Goal: Information Seeking & Learning: Learn about a topic

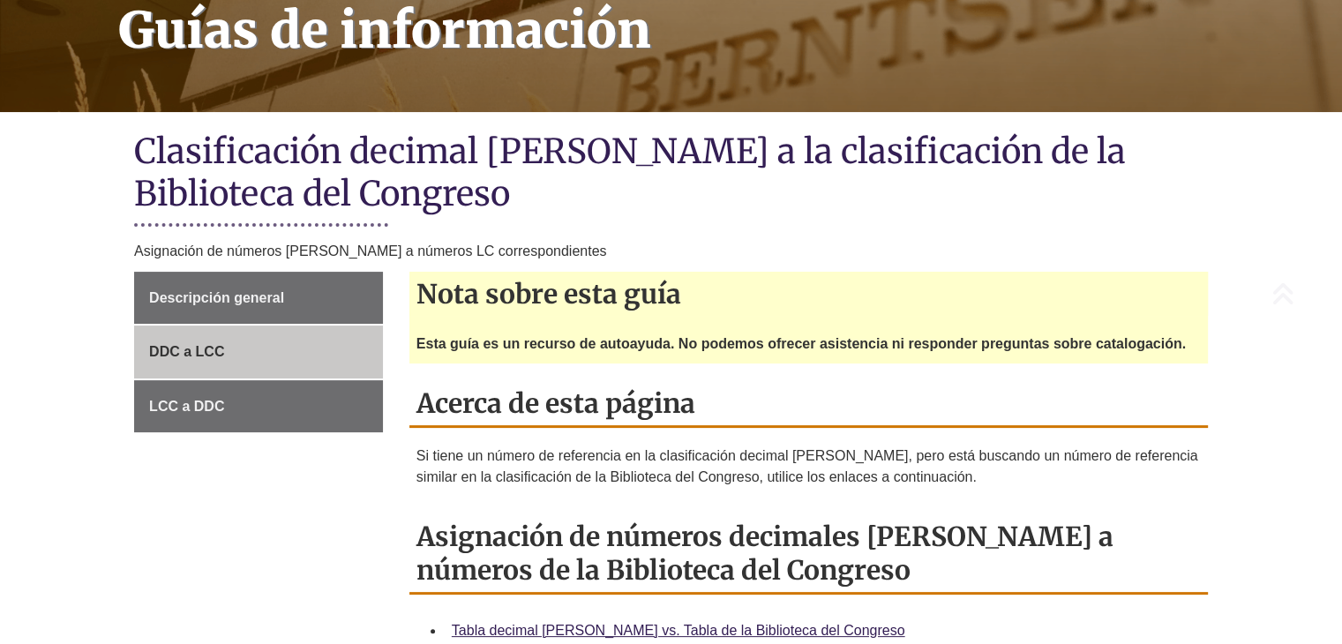
scroll to position [353, 0]
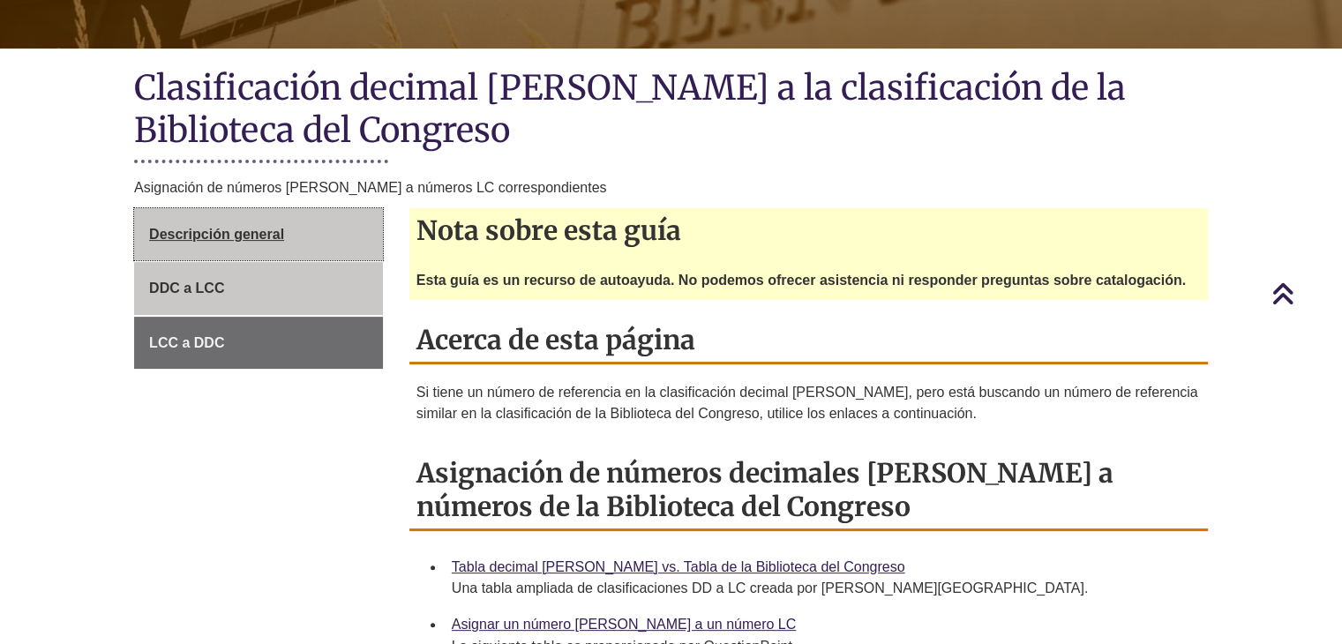
click at [222, 238] on font "Descripción general" at bounding box center [216, 234] width 135 height 15
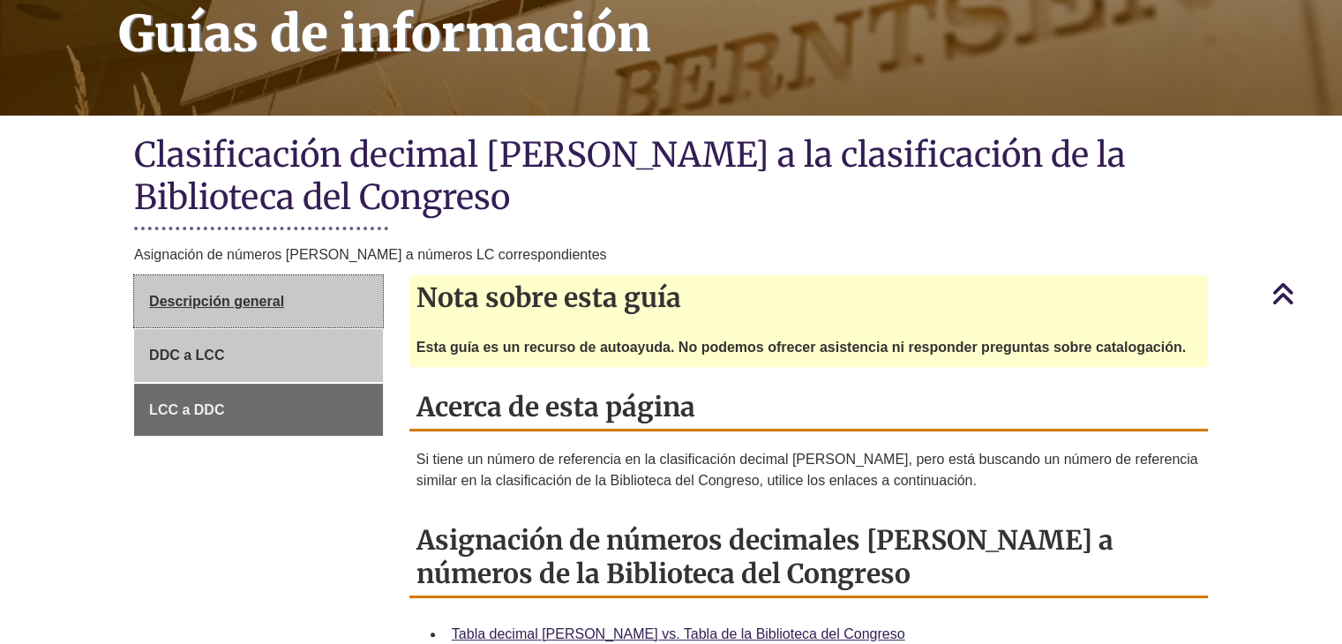
scroll to position [265, 0]
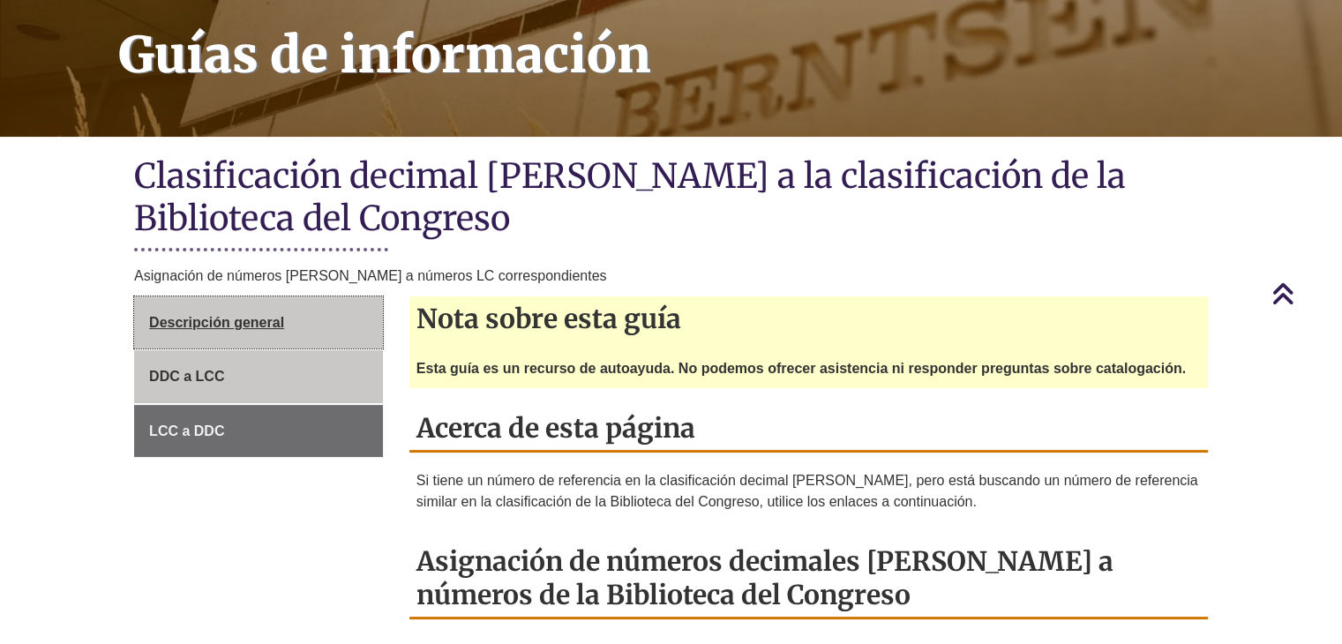
click at [233, 323] on font "Descripción general" at bounding box center [216, 322] width 135 height 15
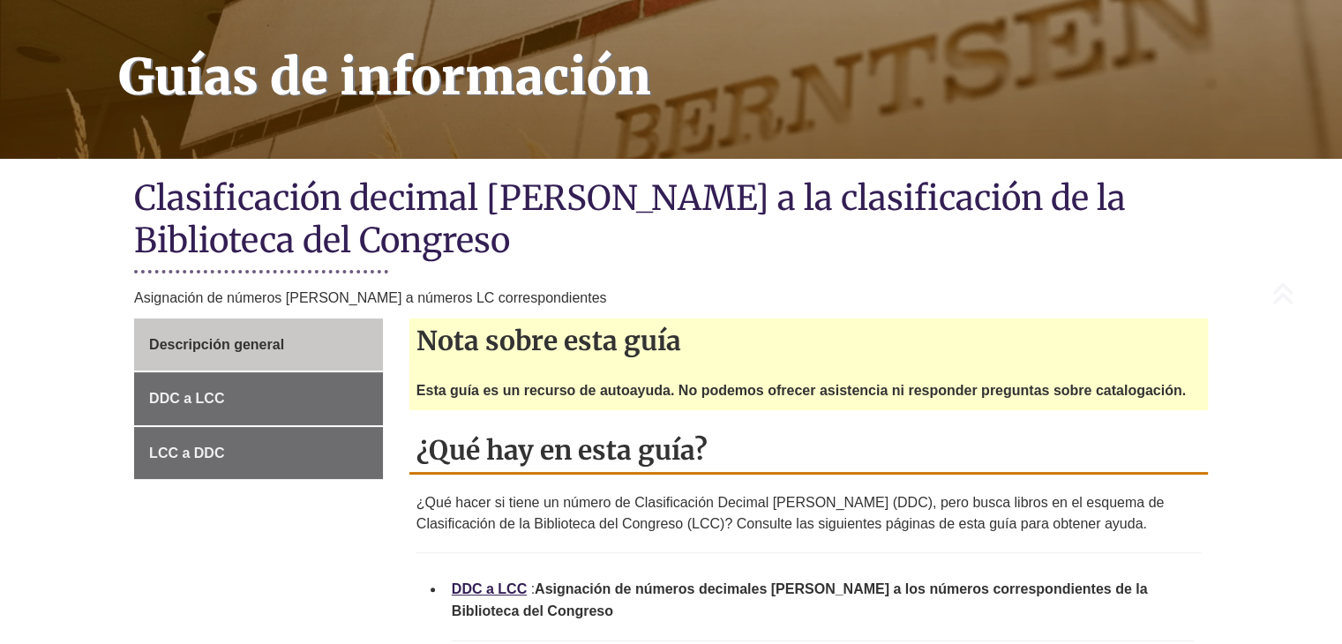
scroll to position [265, 0]
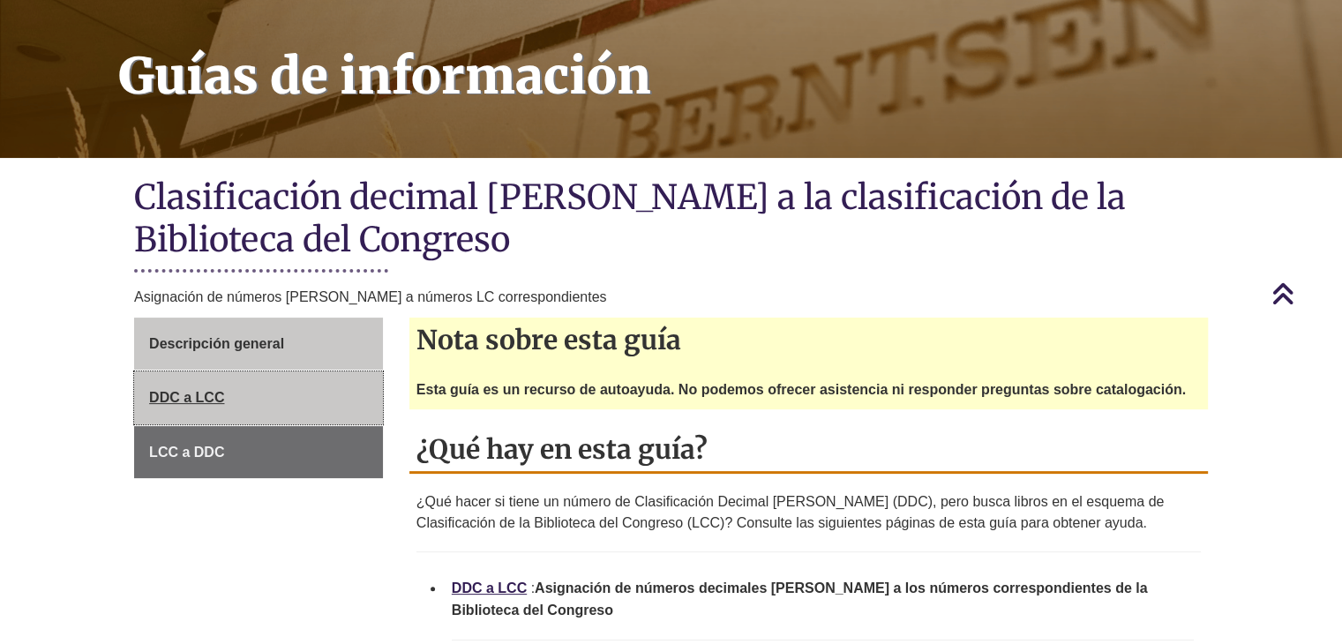
click at [200, 390] on font "DDC a LCC" at bounding box center [186, 397] width 75 height 15
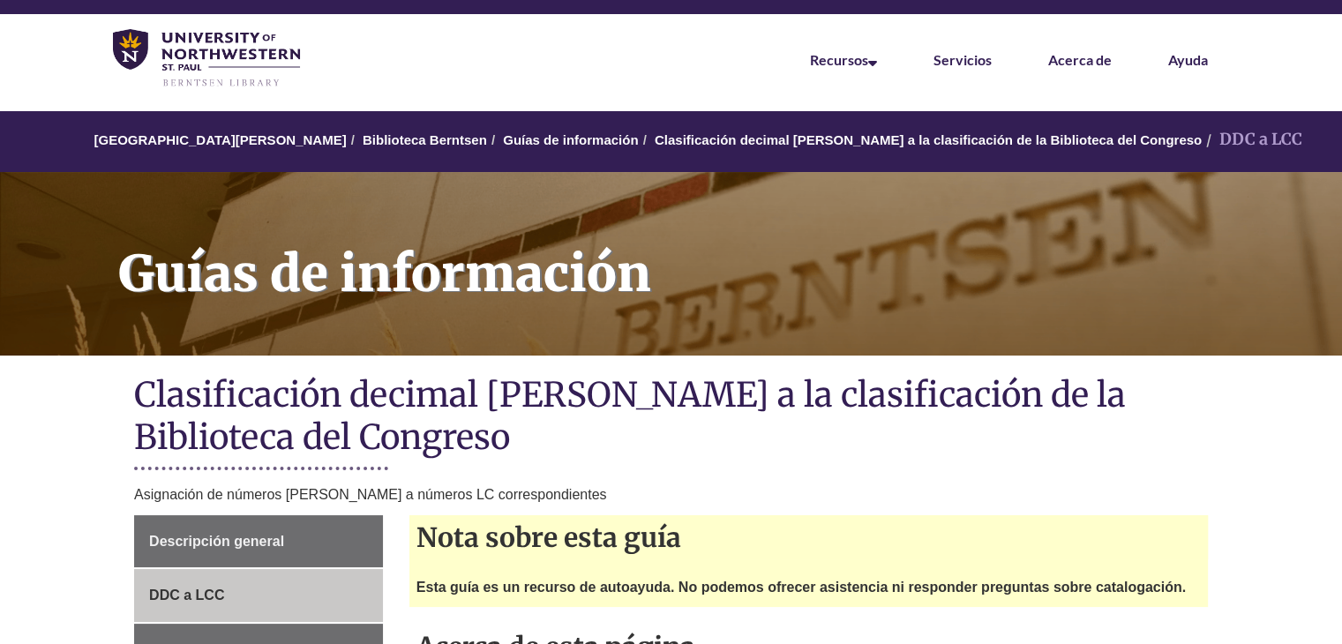
scroll to position [88, 0]
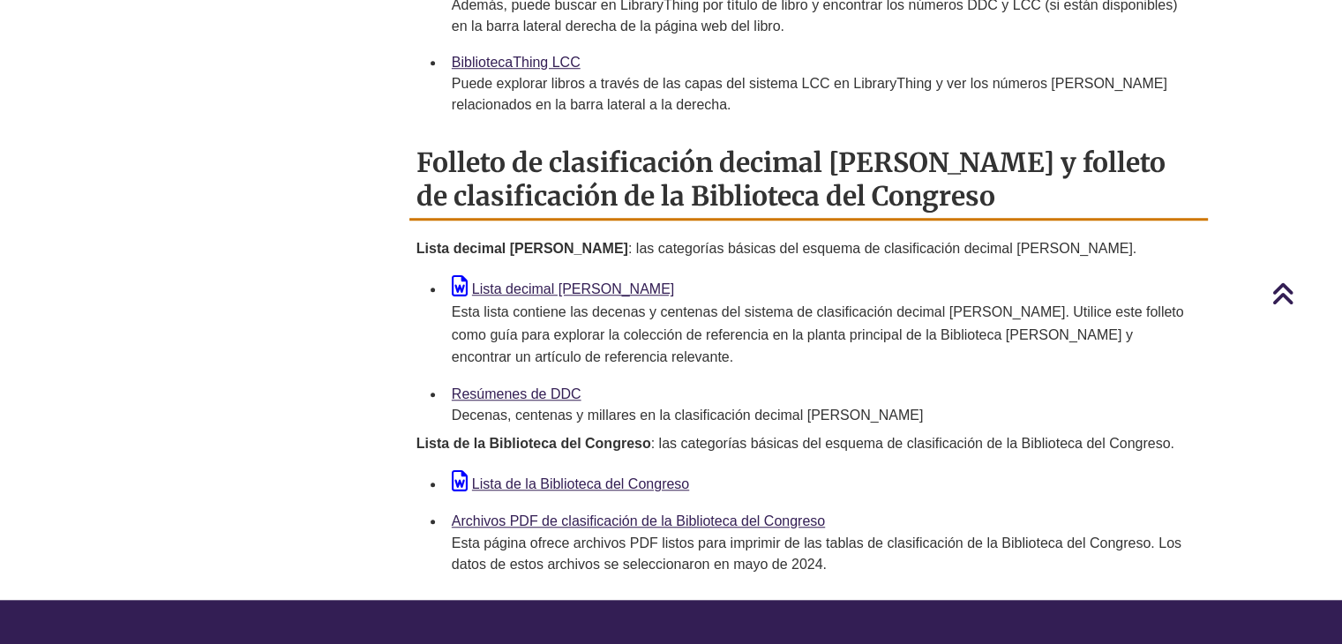
scroll to position [1412, 0]
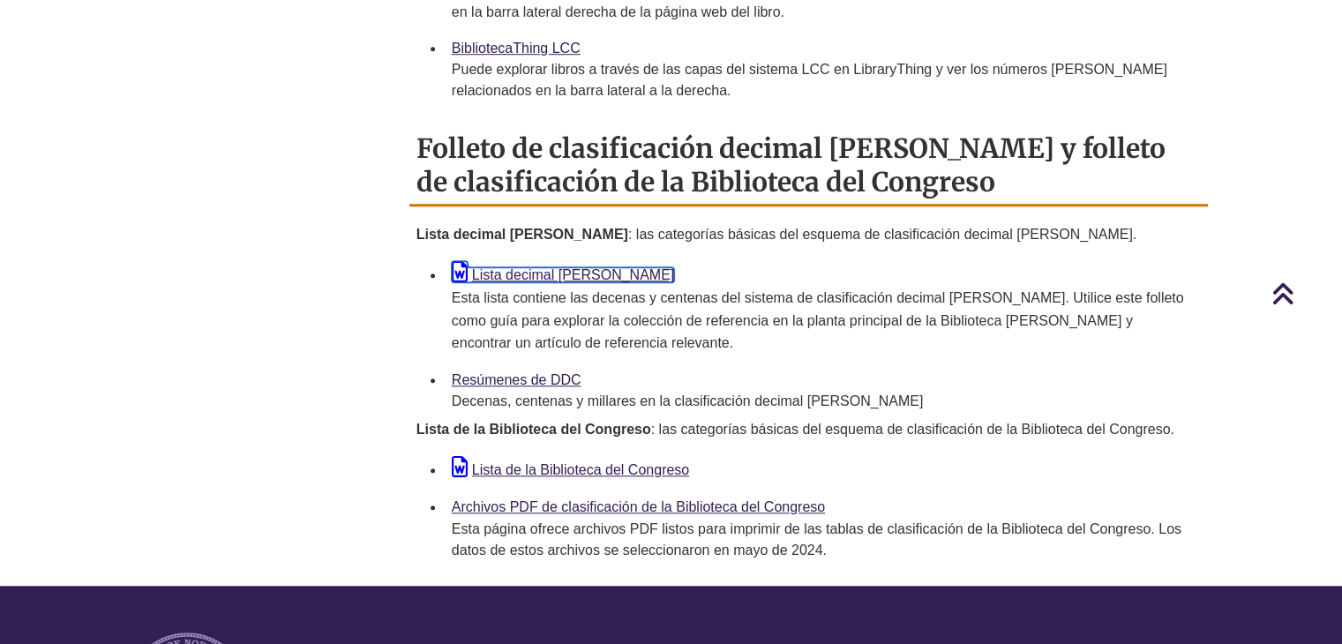
click at [532, 267] on font "Lista decimal de Dewey" at bounding box center [573, 274] width 202 height 15
